Goal: Task Accomplishment & Management: Manage account settings

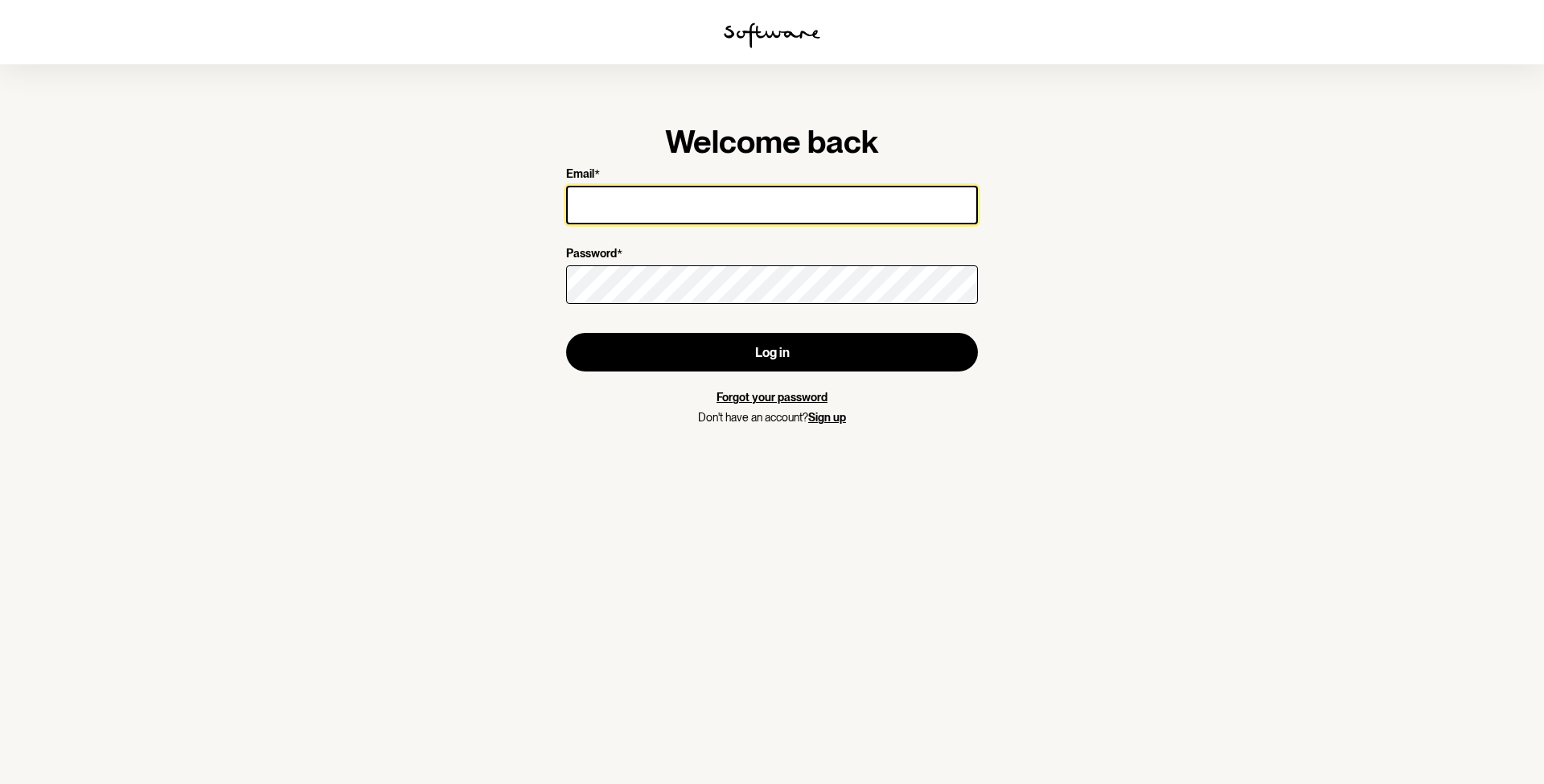
type input "[EMAIL_ADDRESS][DOMAIN_NAME]"
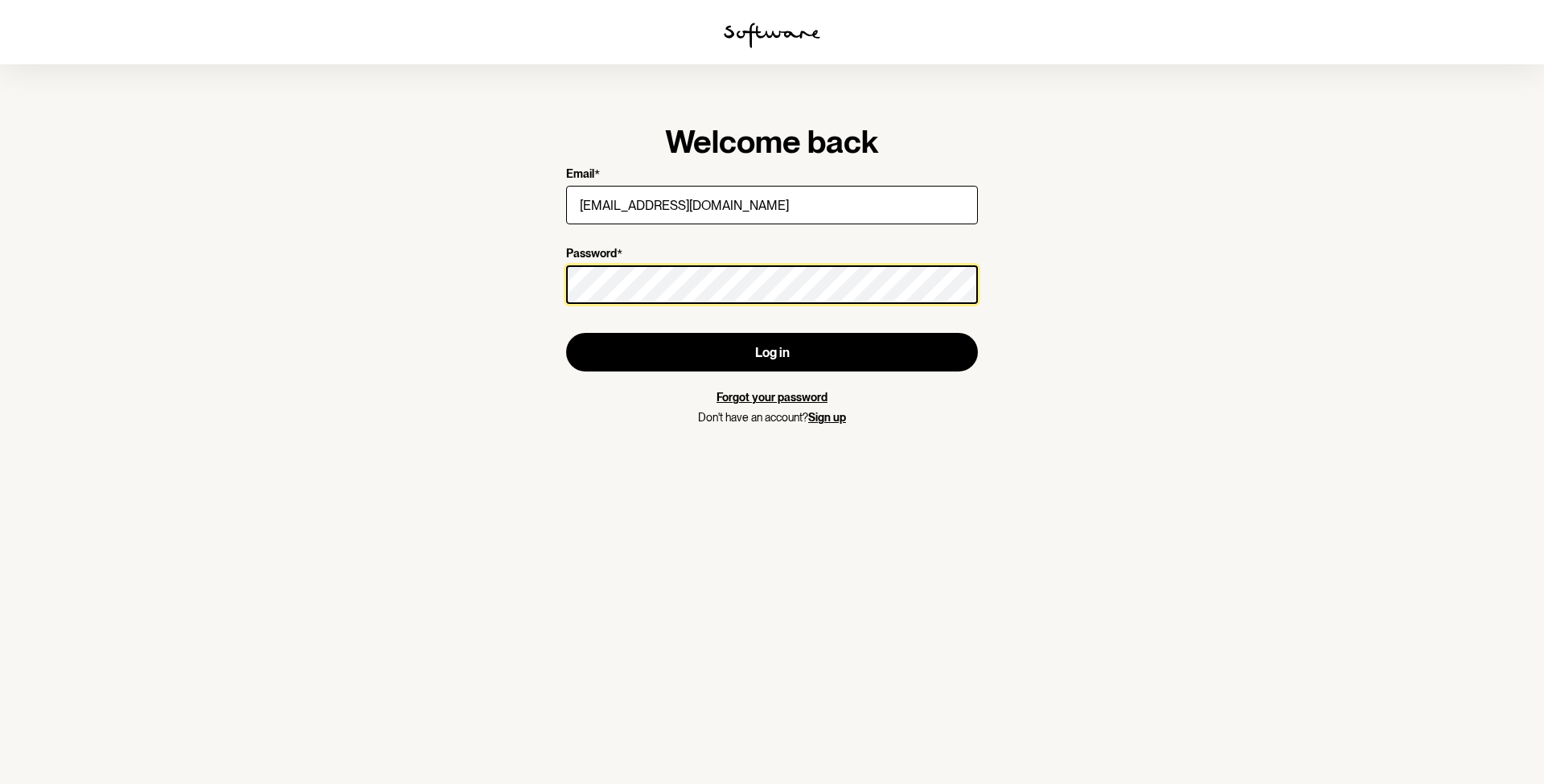
click at [772, 352] on button "Log in" at bounding box center [772, 352] width 412 height 39
